Goal: Check status: Check status

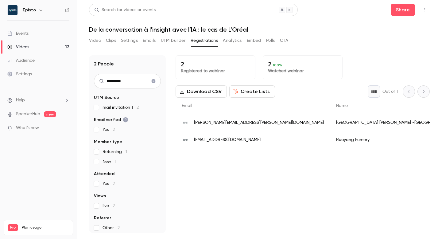
click at [152, 81] on icon "Clear search" at bounding box center [154, 81] width 4 height 4
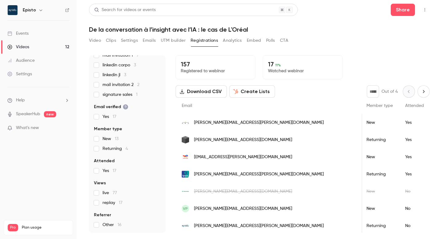
scroll to position [101, 0]
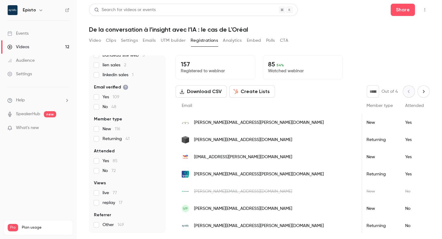
click at [27, 225] on span "Plan usage" at bounding box center [45, 227] width 47 height 5
click at [13, 224] on span "Pro" at bounding box center [13, 227] width 10 height 7
click at [38, 12] on icon "button" at bounding box center [40, 10] width 5 height 5
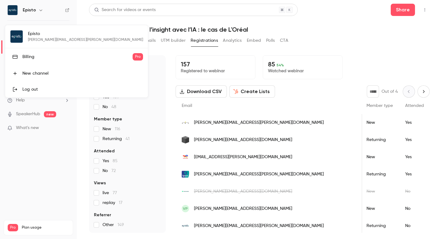
click at [40, 62] on link "Billing Pro" at bounding box center [76, 56] width 143 height 17
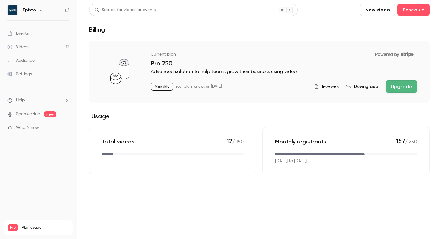
click at [369, 86] on button "Downgrade" at bounding box center [362, 87] width 32 height 6
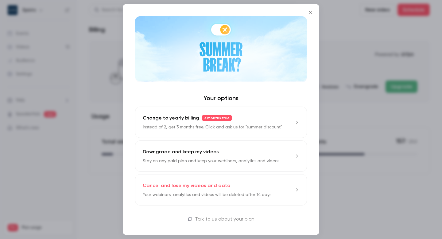
click at [200, 162] on p "Stay on any paid plan and keep your webinars, analytics and videos" at bounding box center [211, 161] width 137 height 6
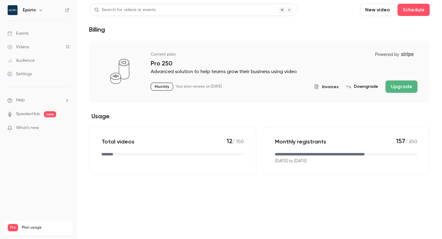
click at [36, 47] on link "Videos 12" at bounding box center [38, 47] width 77 height 14
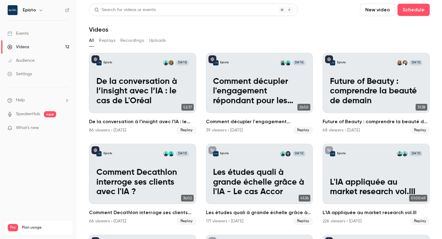
click at [38, 31] on link "Events" at bounding box center [38, 34] width 77 height 14
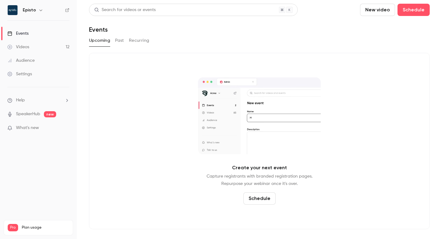
click at [117, 41] on button "Past" at bounding box center [119, 41] width 9 height 10
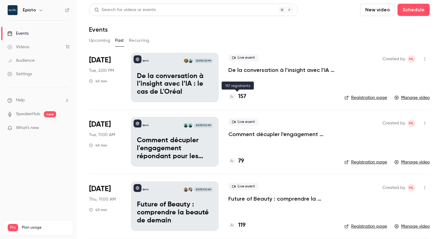
click at [244, 96] on h4 "157" at bounding box center [242, 96] width 8 height 8
